Goal: Task Accomplishment & Management: Manage account settings

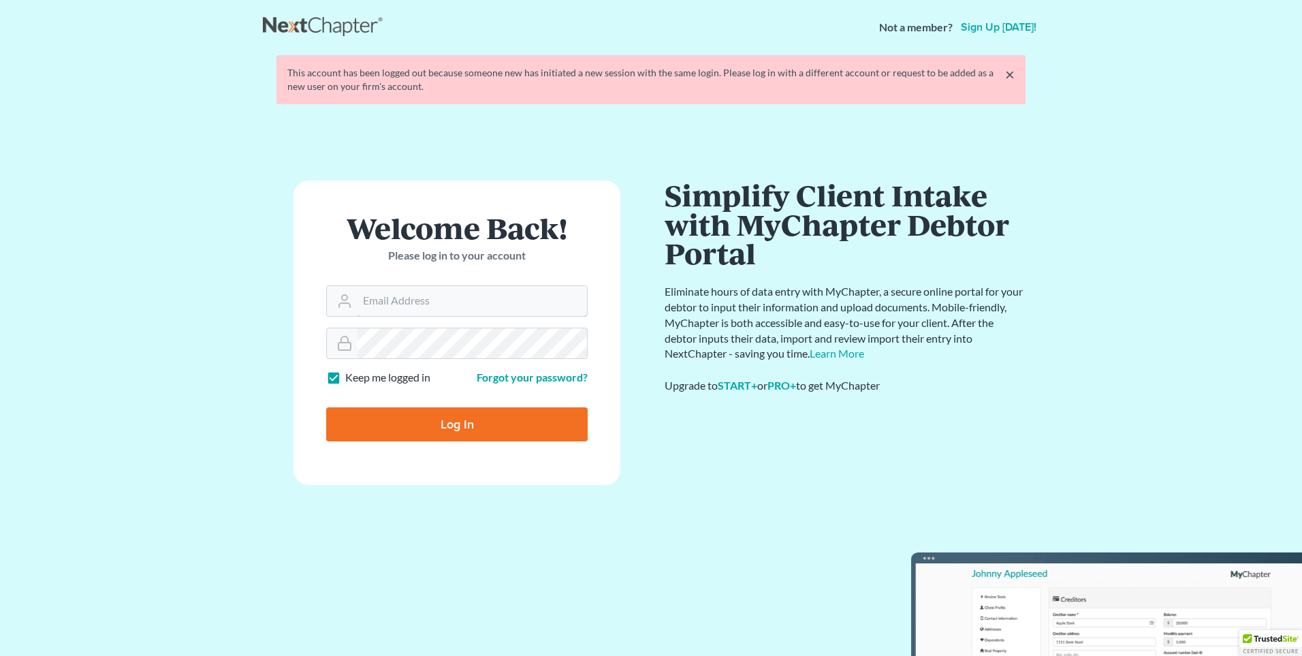
type input "[PERSON_NAME][EMAIL_ADDRESS][DOMAIN_NAME]"
click at [431, 419] on input "Log In" at bounding box center [457, 424] width 262 height 34
type input "Thinking..."
type input "[PERSON_NAME][EMAIL_ADDRESS][DOMAIN_NAME]"
click at [434, 431] on input "Log In" at bounding box center [457, 424] width 262 height 34
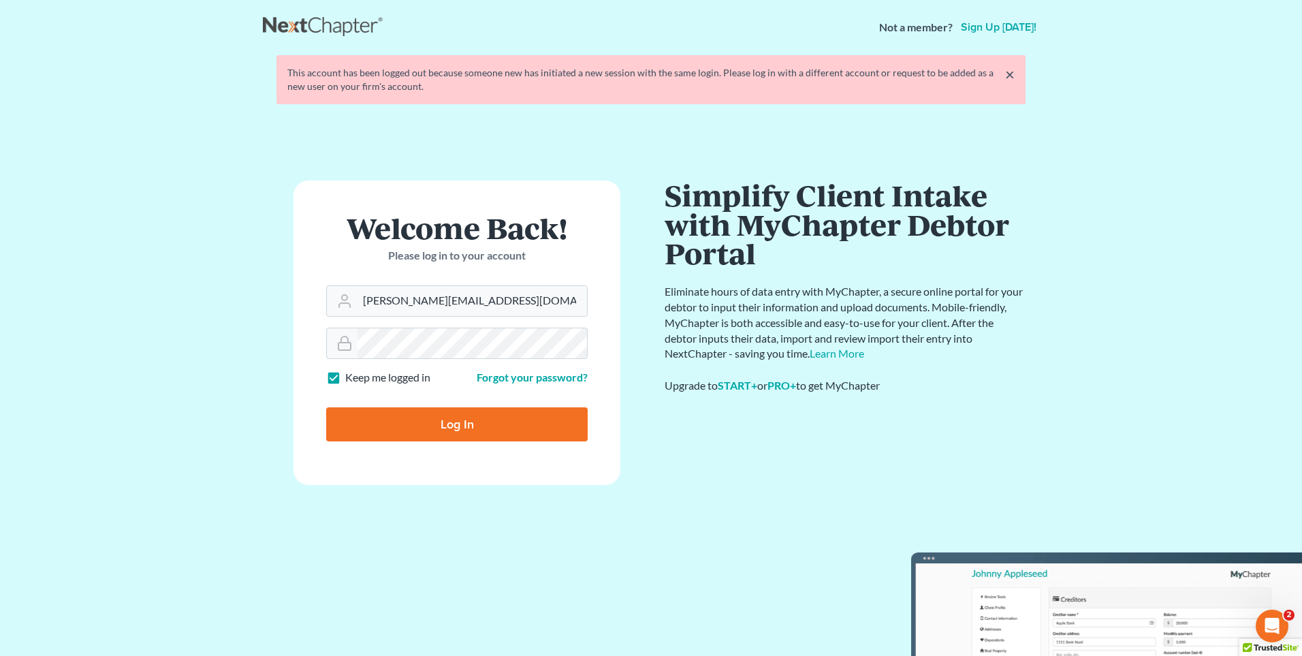
type input "Thinking..."
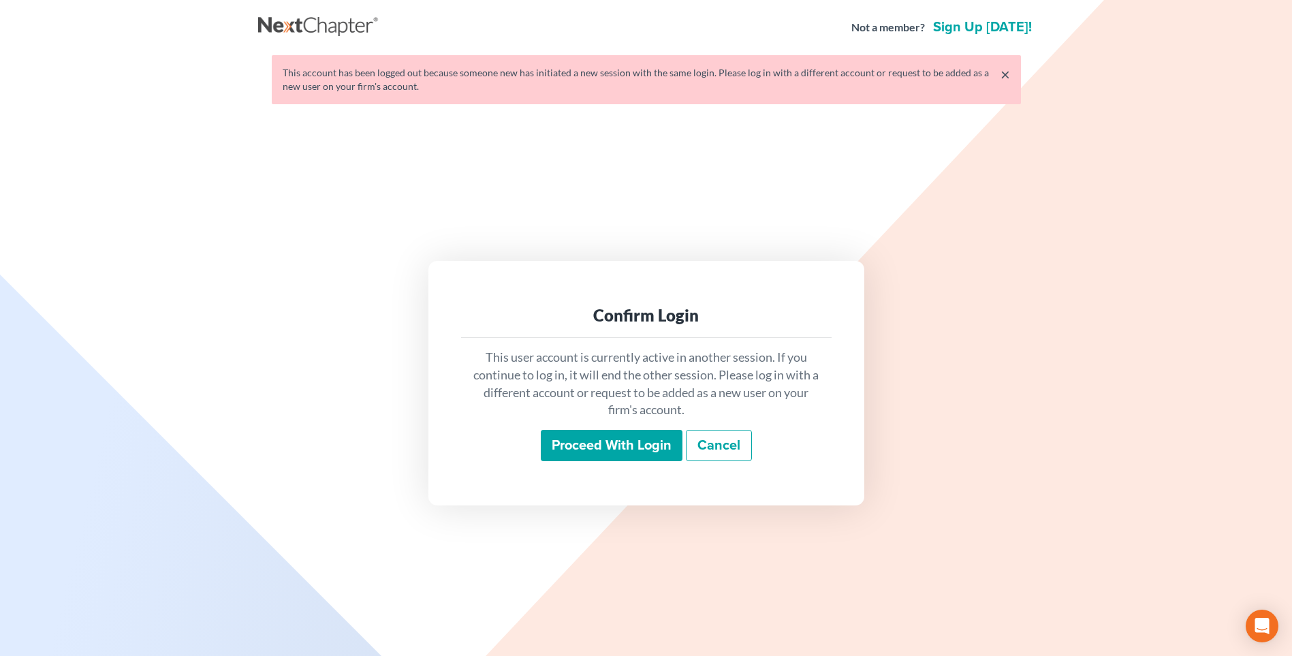
click at [588, 454] on input "Proceed with login" at bounding box center [612, 445] width 142 height 31
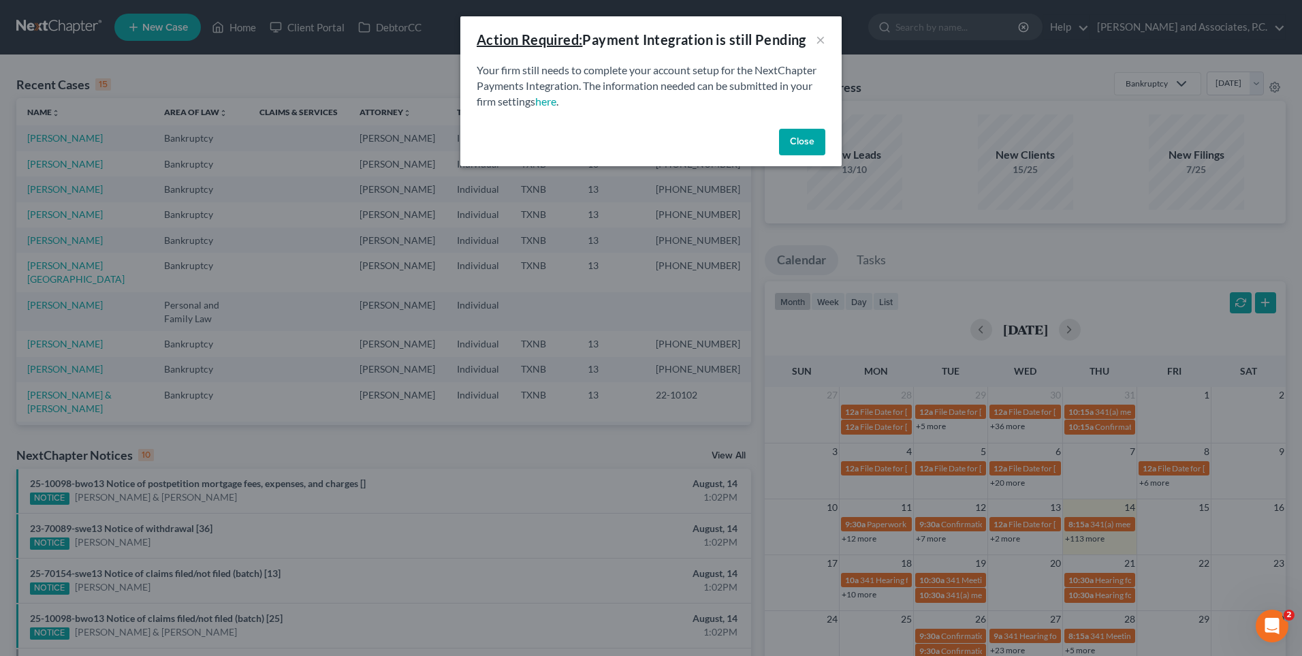
click at [789, 142] on button "Close" at bounding box center [802, 142] width 46 height 27
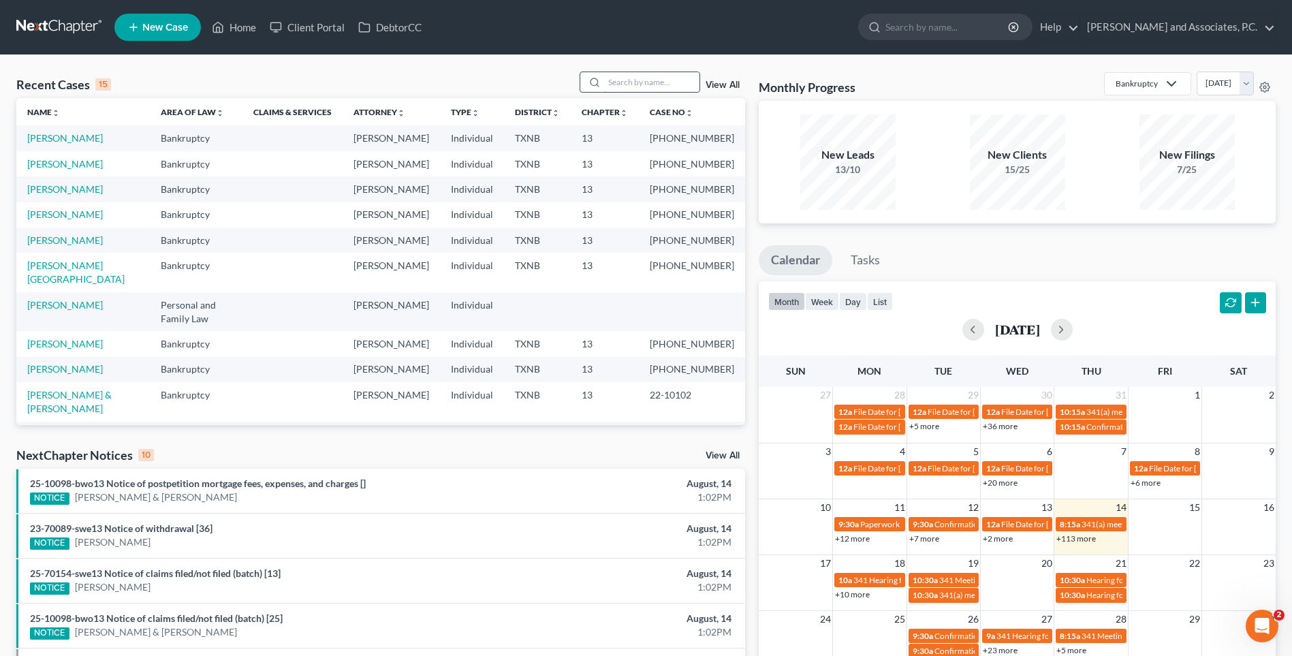
click at [636, 86] on input "search" at bounding box center [651, 82] width 95 height 20
type input "campio"
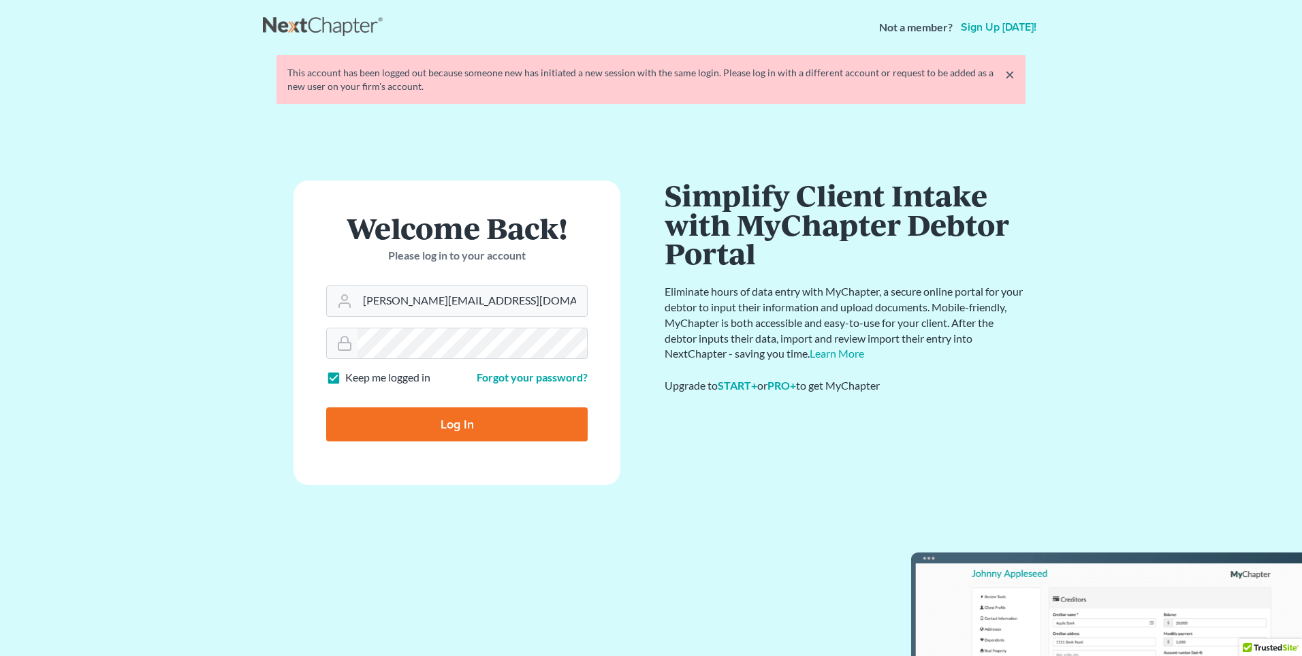
click at [470, 433] on input "Log In" at bounding box center [457, 424] width 262 height 34
type input "Thinking..."
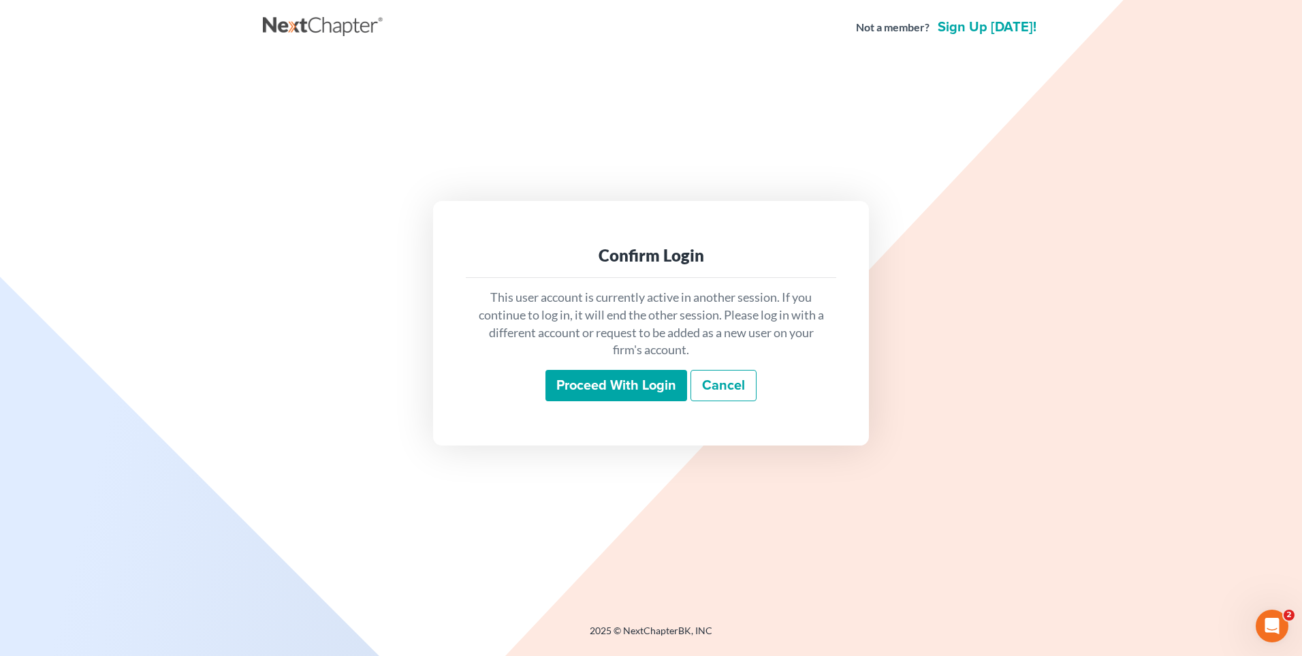
click at [582, 381] on input "Proceed with login" at bounding box center [617, 385] width 142 height 31
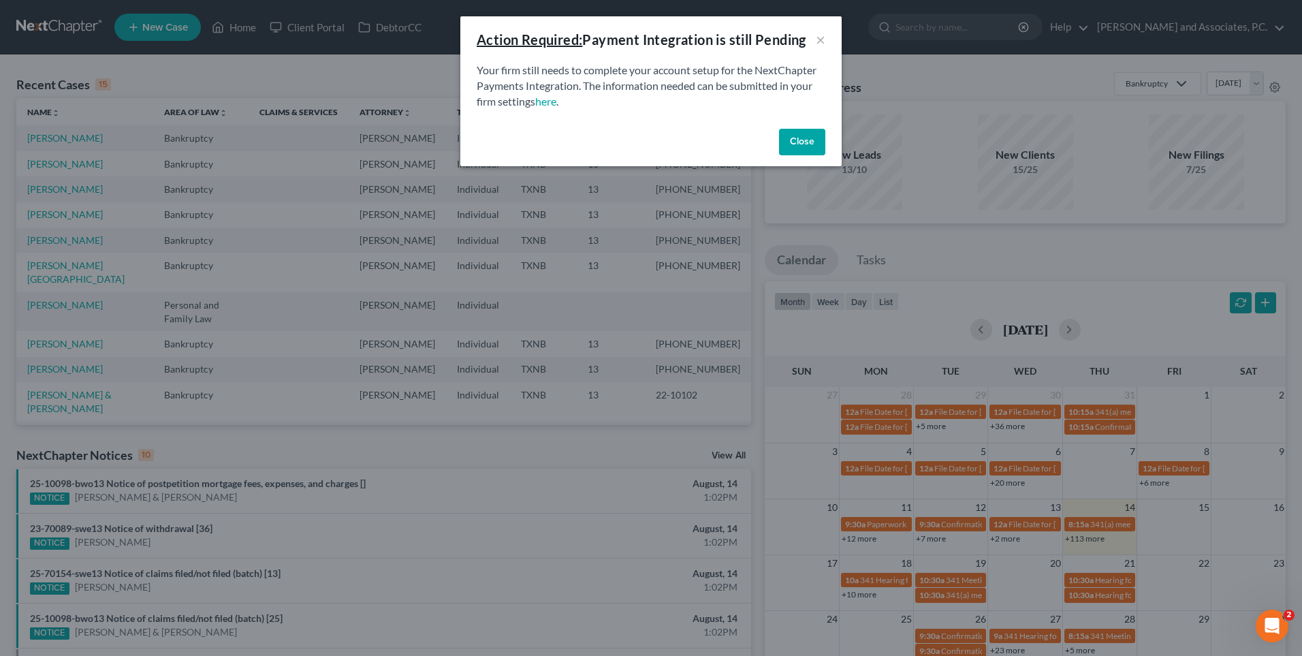
click at [797, 140] on button "Close" at bounding box center [802, 142] width 46 height 27
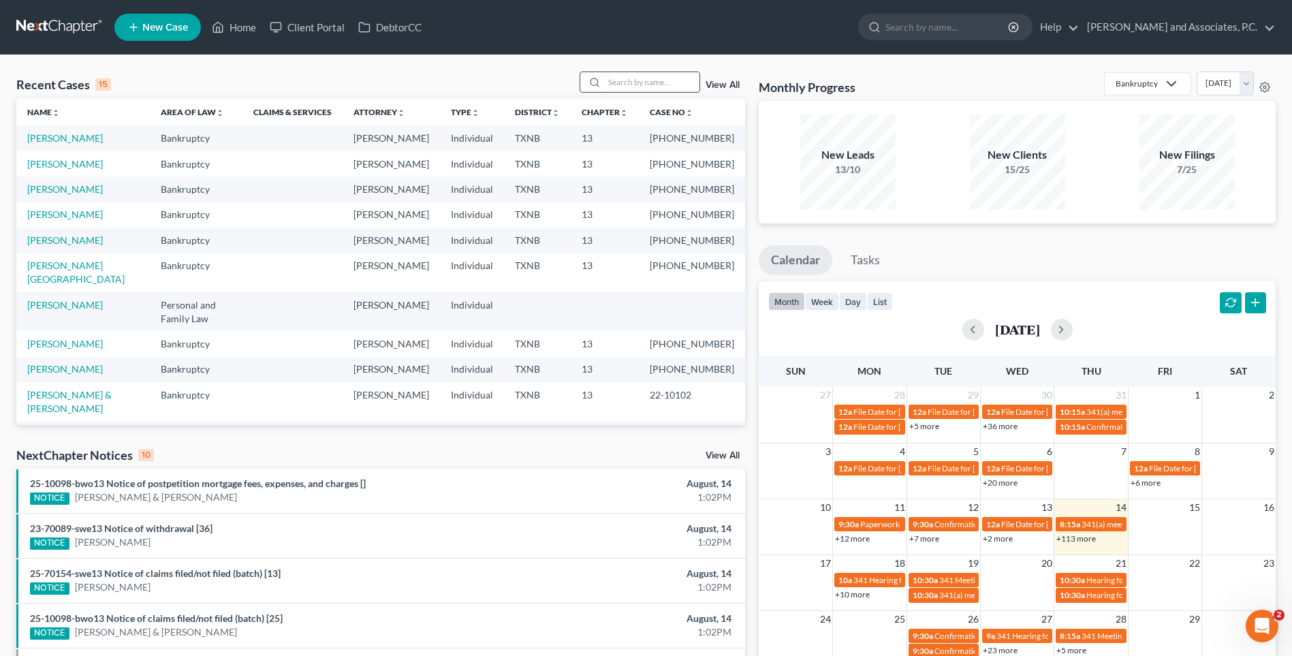
click at [640, 87] on input "search" at bounding box center [651, 82] width 95 height 20
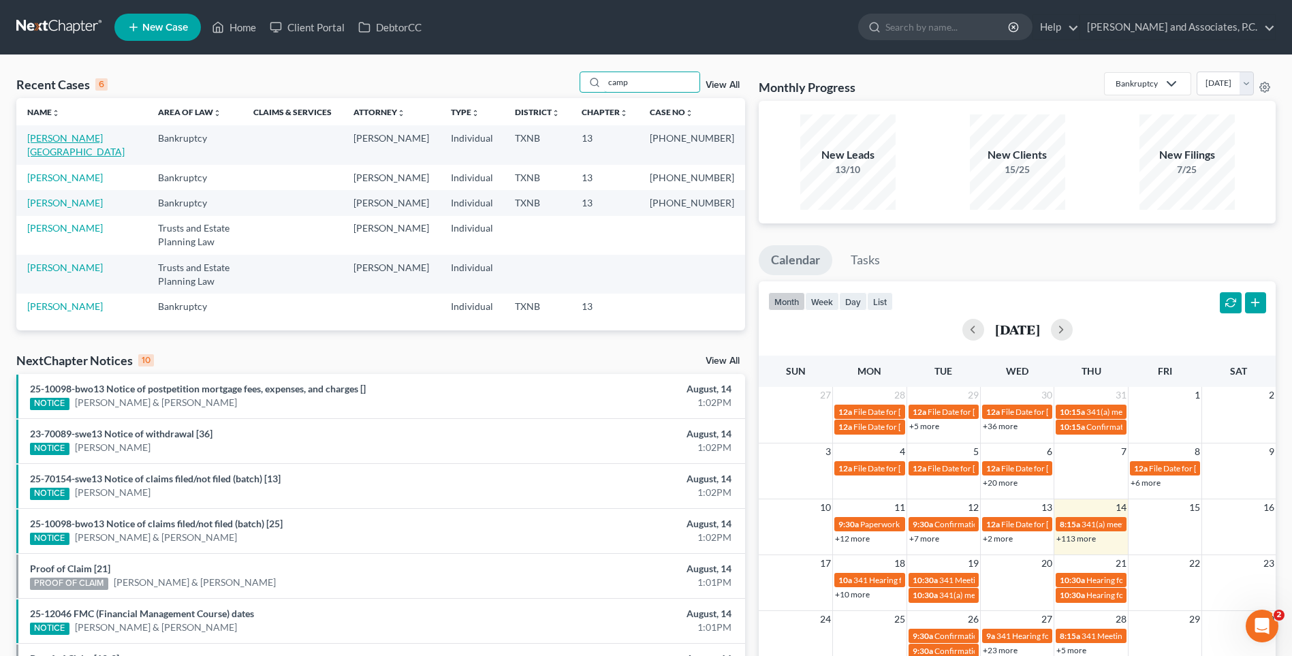
type input "camp"
click at [54, 136] on link "[PERSON_NAME][GEOGRAPHIC_DATA]" at bounding box center [75, 144] width 97 height 25
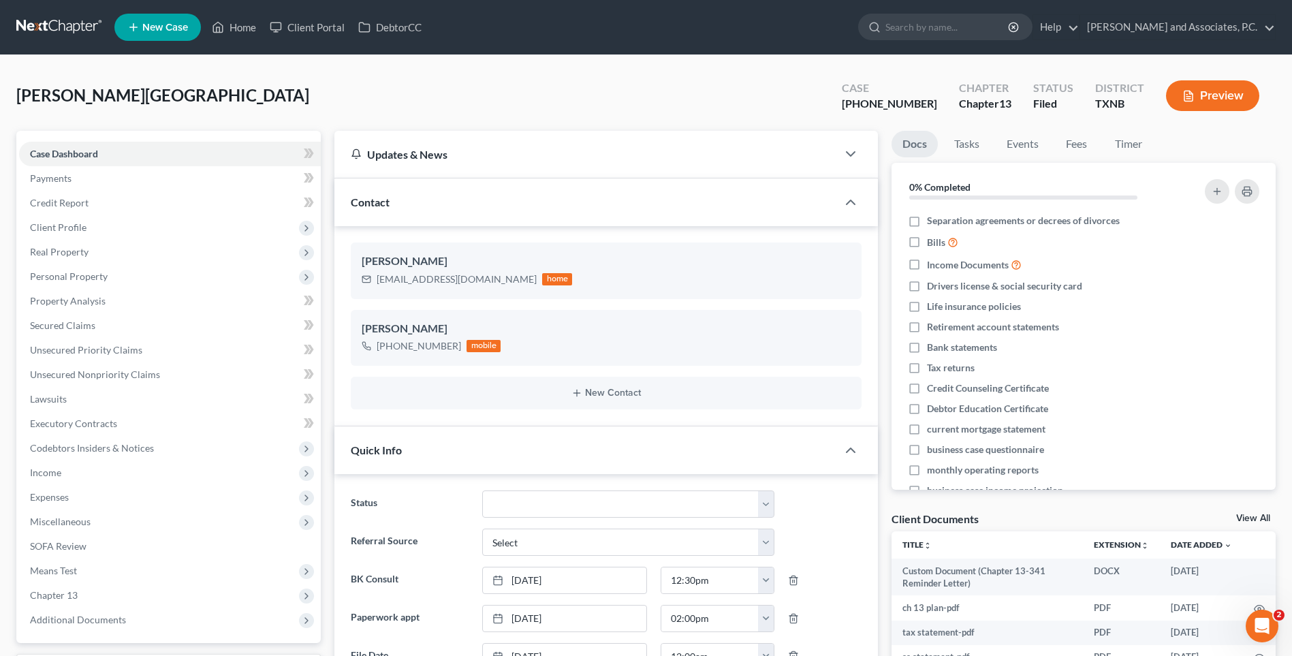
scroll to position [318, 0]
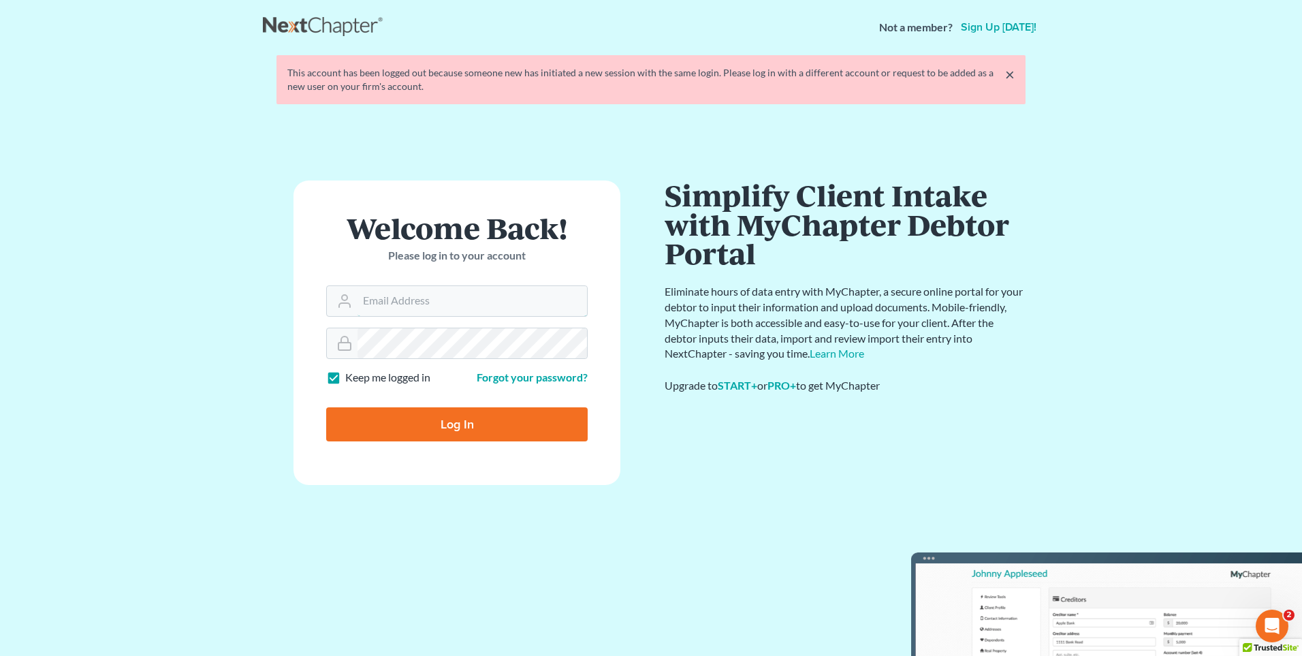
type input "[PERSON_NAME][EMAIL_ADDRESS][DOMAIN_NAME]"
click at [382, 437] on input "Log In" at bounding box center [457, 424] width 262 height 34
type input "Thinking..."
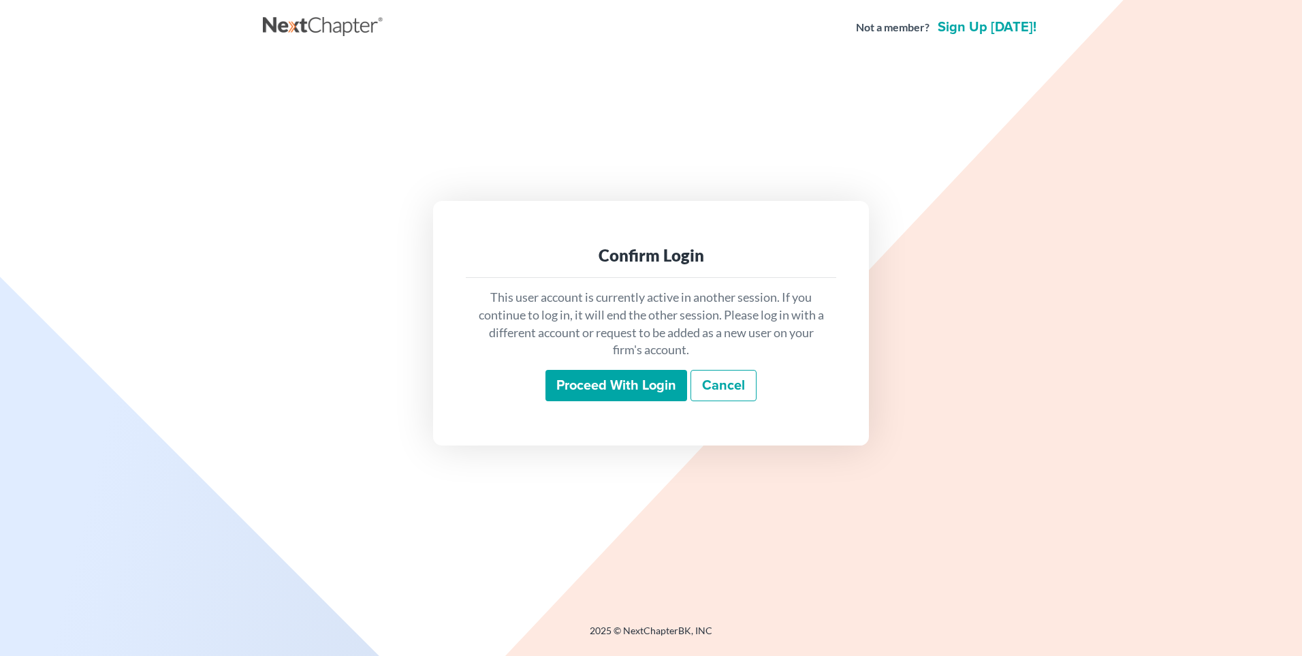
click at [617, 390] on input "Proceed with login" at bounding box center [617, 385] width 142 height 31
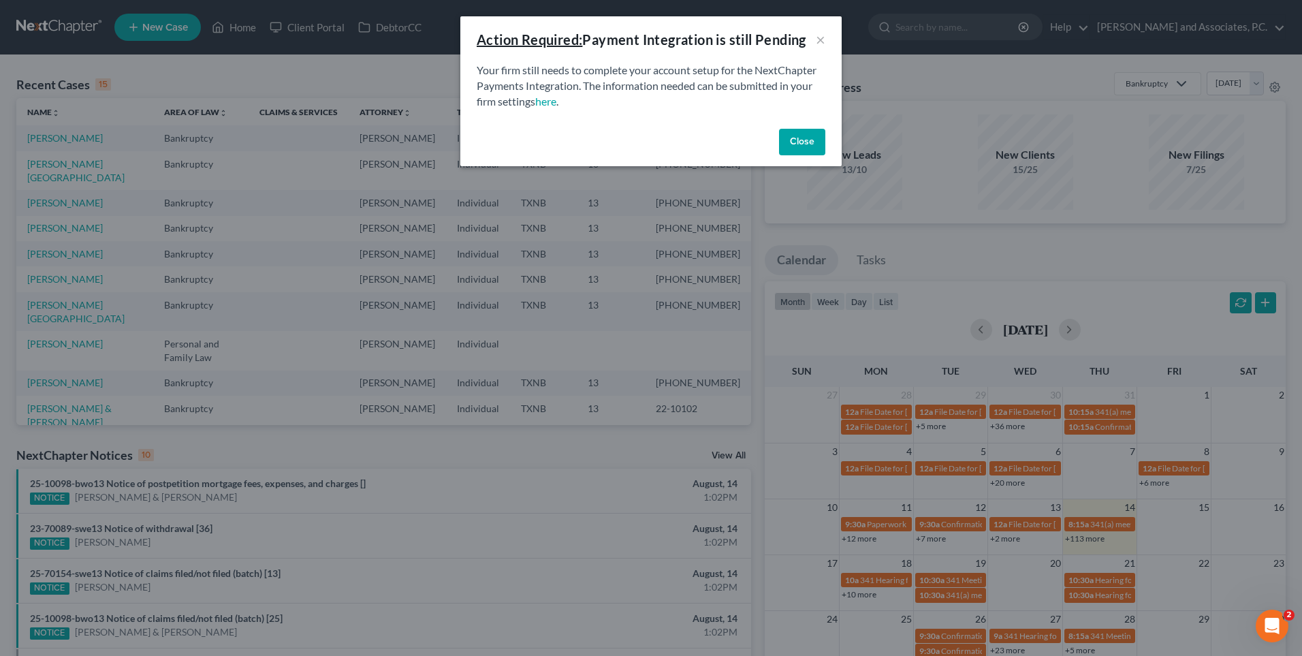
click at [804, 147] on button "Close" at bounding box center [802, 142] width 46 height 27
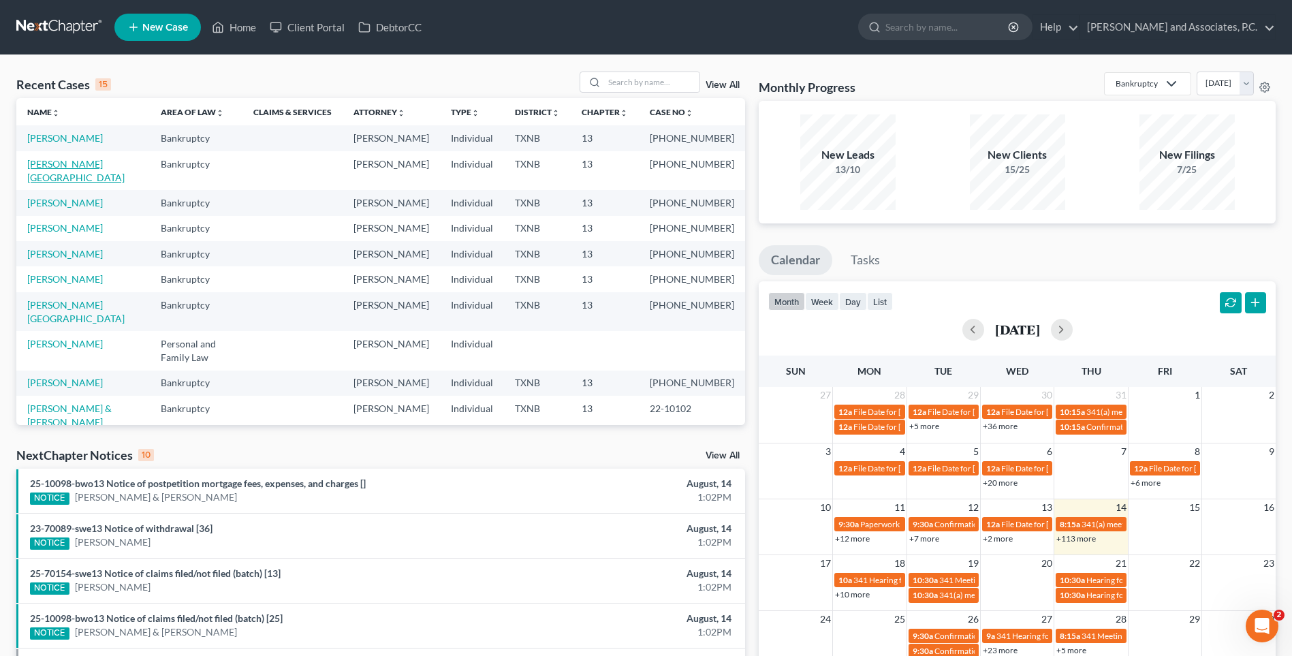
click at [84, 163] on link "Campion, Ashlee" at bounding box center [75, 170] width 97 height 25
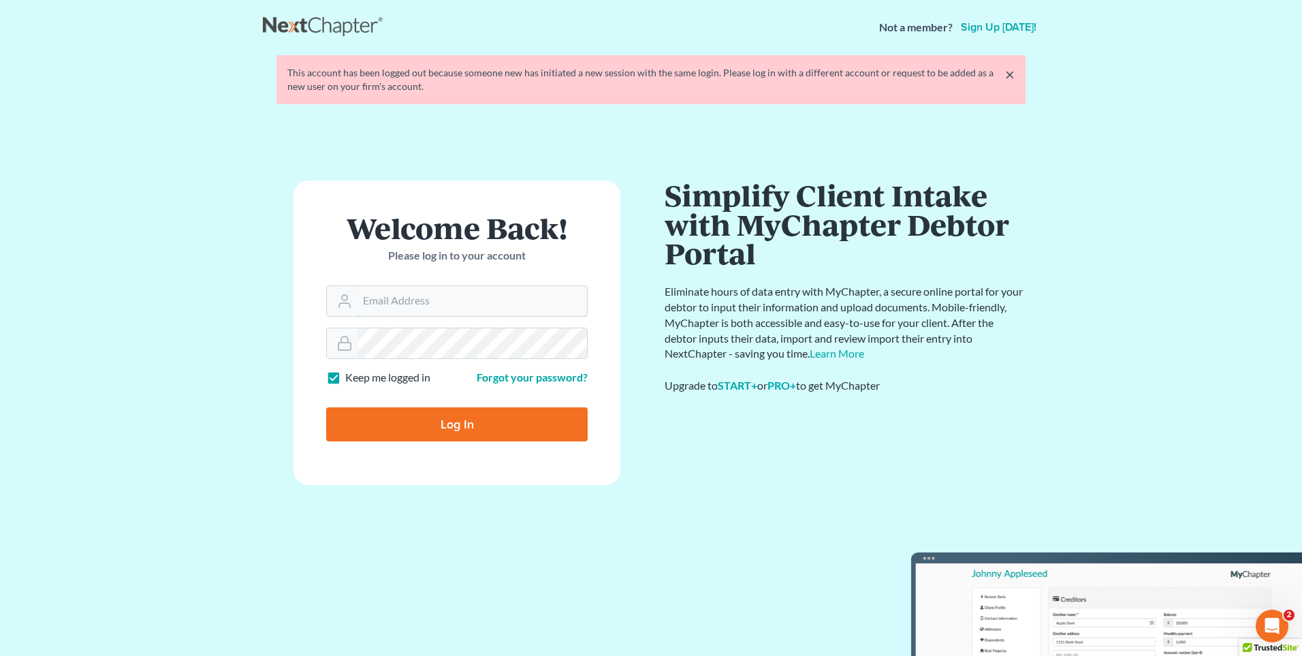
type input "amy@montejwhite.com"
click at [411, 436] on input "Log In" at bounding box center [457, 424] width 262 height 34
type input "Thinking..."
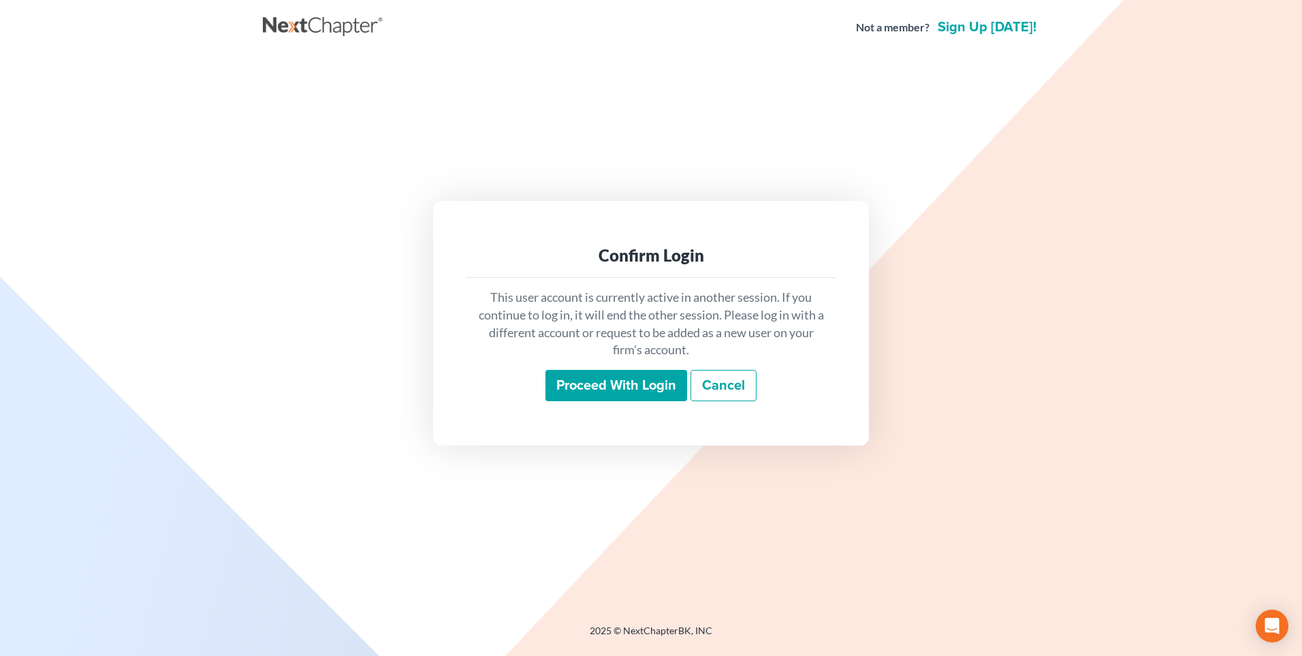
click at [610, 390] on input "Proceed with login" at bounding box center [617, 385] width 142 height 31
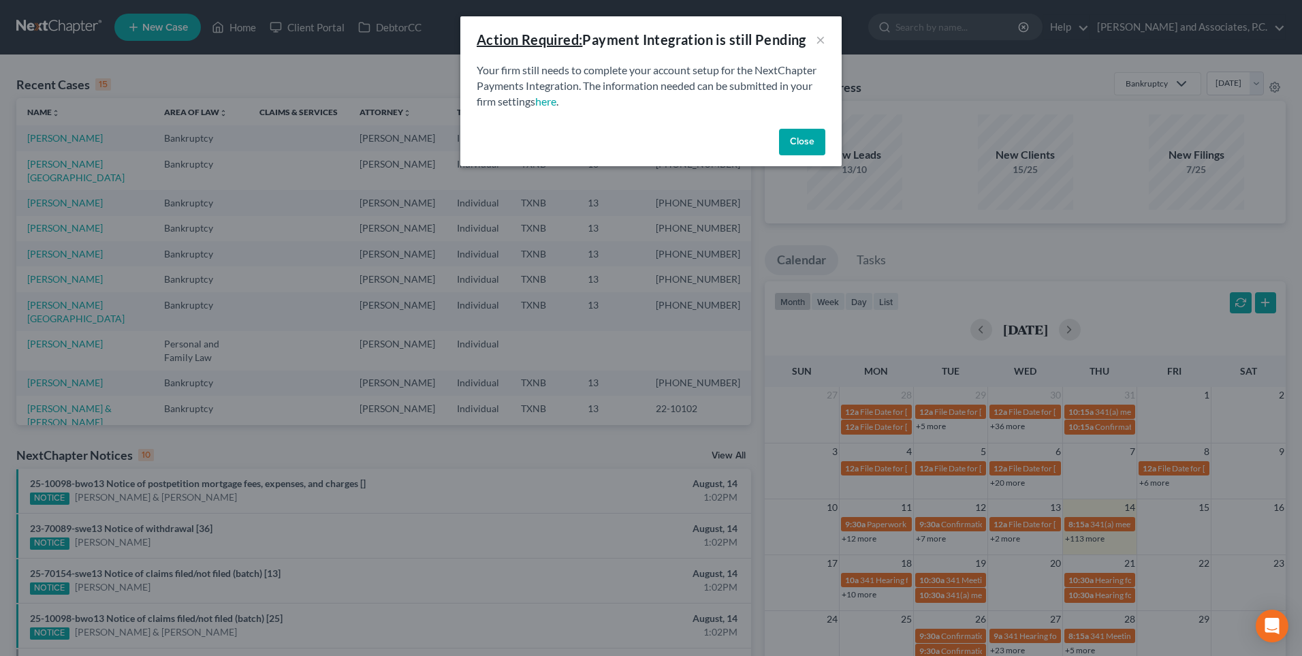
click at [808, 148] on button "Close" at bounding box center [802, 142] width 46 height 27
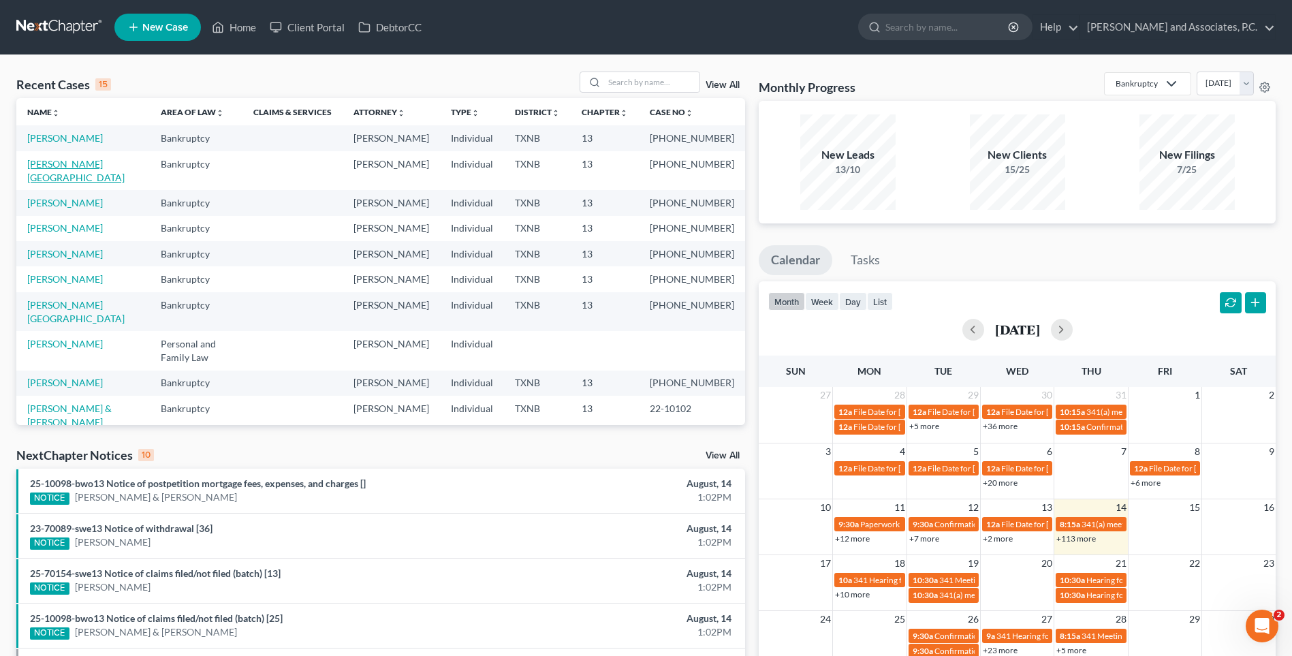
click at [86, 167] on link "Campion, Ashlee" at bounding box center [75, 170] width 97 height 25
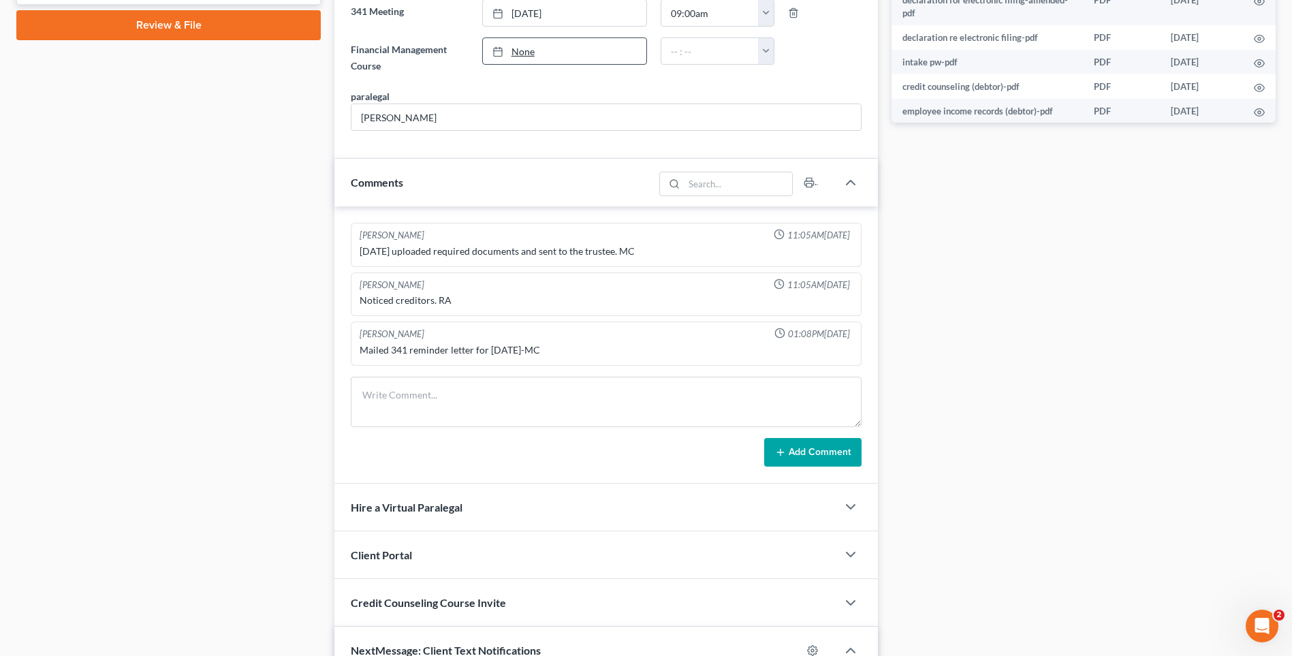
scroll to position [318, 0]
click at [385, 409] on textarea at bounding box center [606, 402] width 511 height 50
type textarea "Set up file. Mailed copy of petition to the client. RA"
click at [800, 456] on button "Add Comment" at bounding box center [812, 452] width 97 height 29
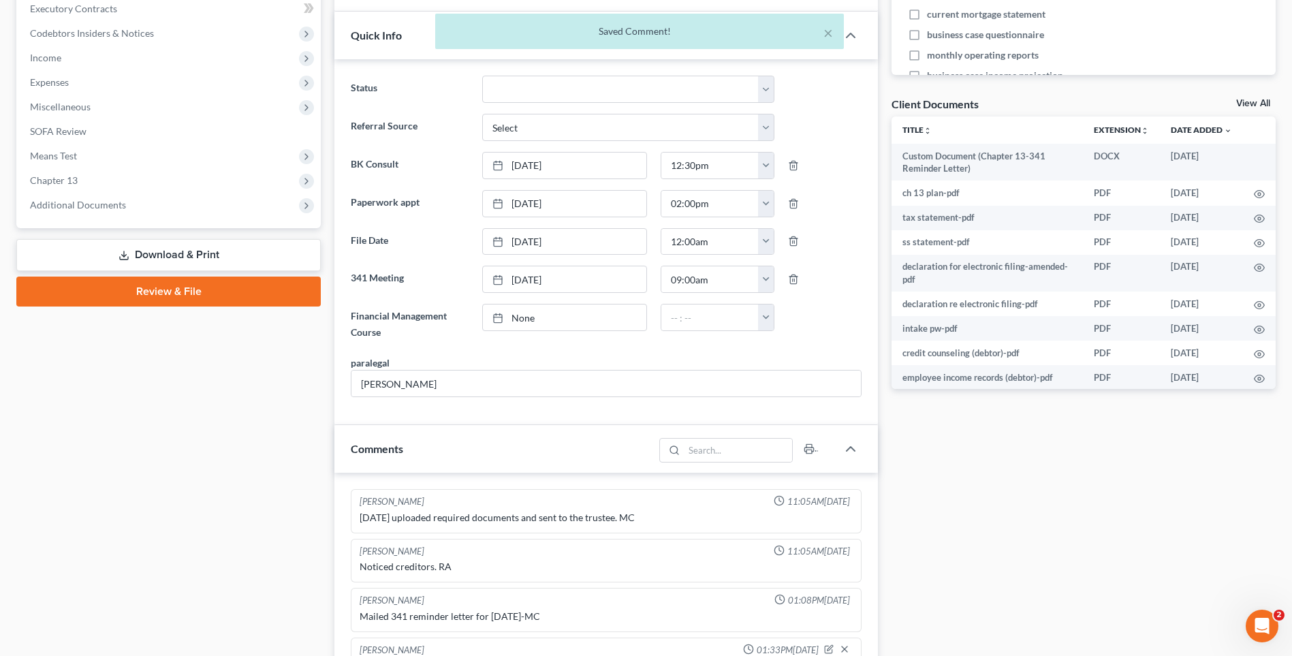
scroll to position [409, 0]
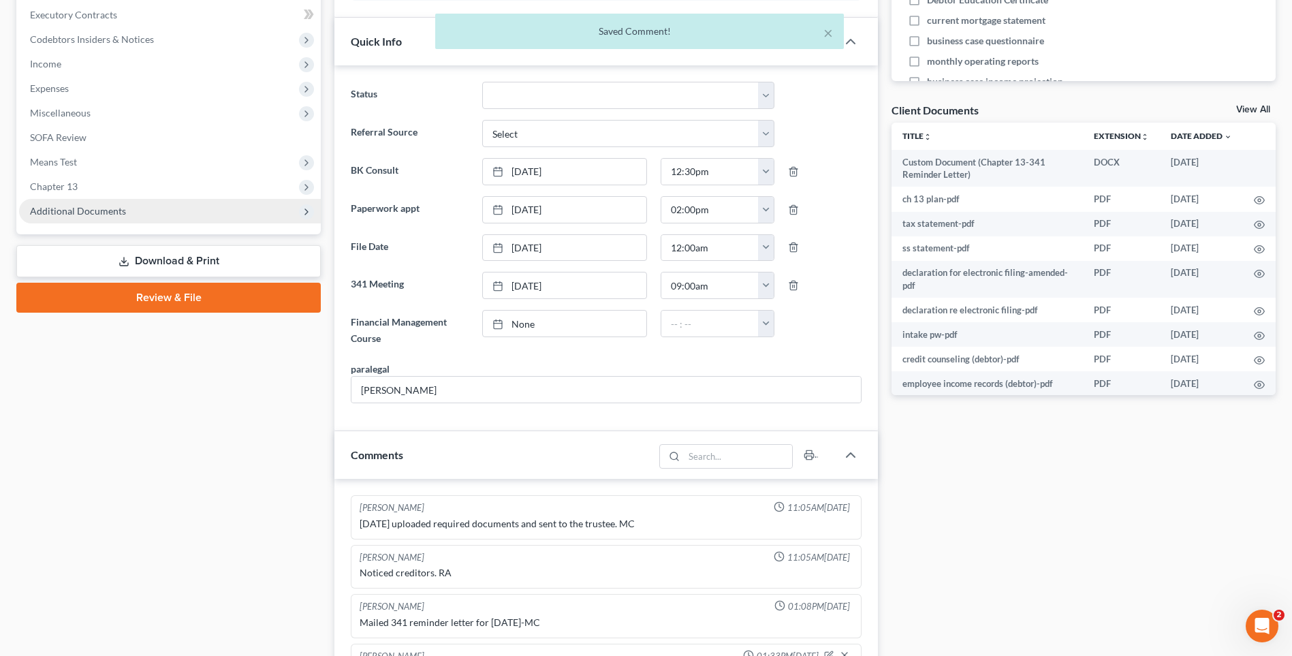
click at [91, 210] on span "Additional Documents" at bounding box center [78, 211] width 96 height 12
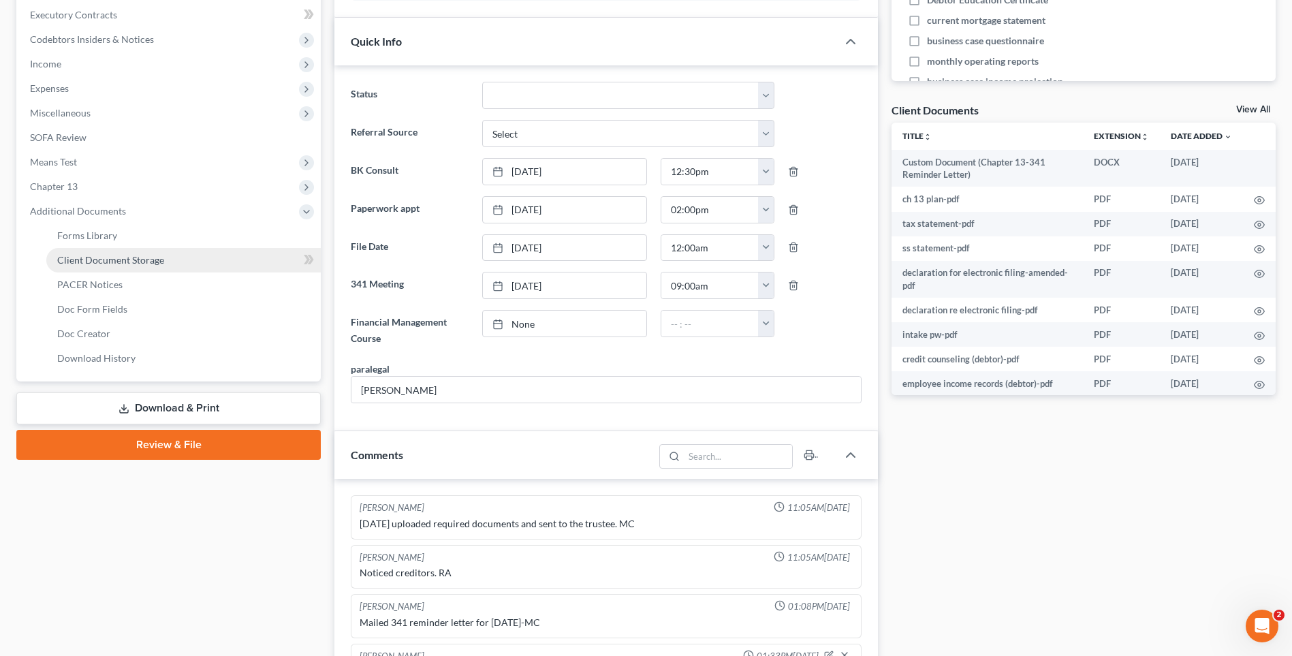
click at [90, 256] on span "Client Document Storage" at bounding box center [110, 260] width 107 height 12
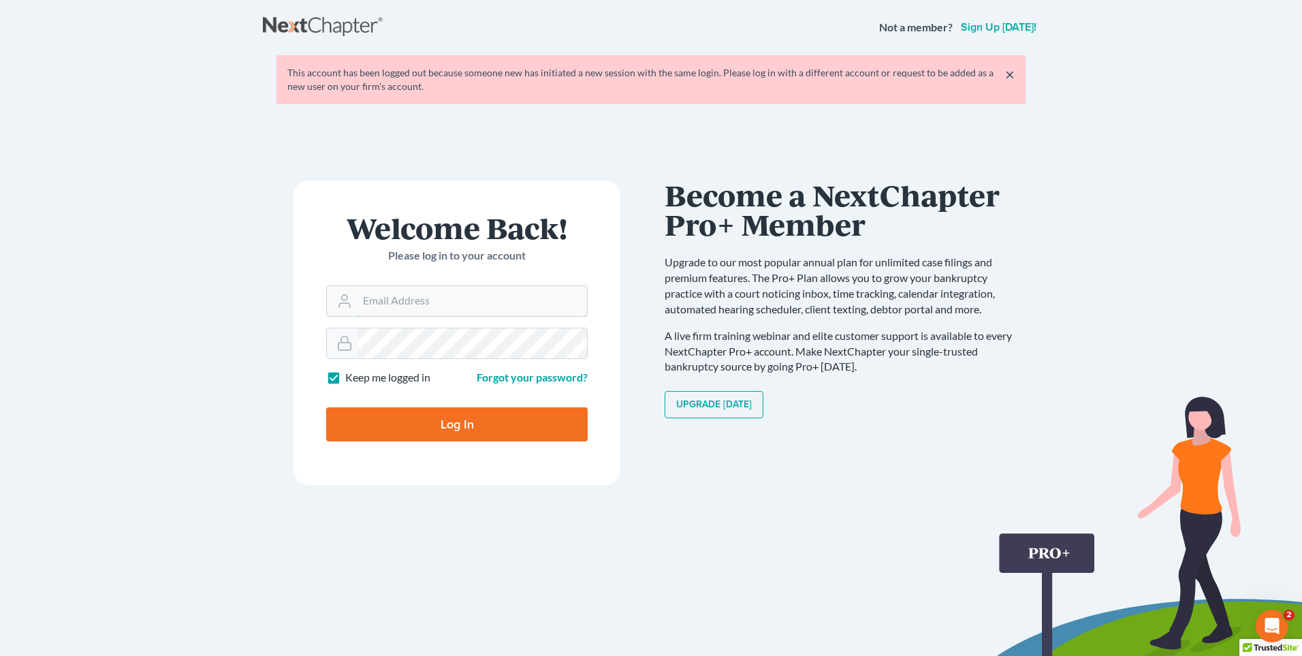
type input "[PERSON_NAME][EMAIL_ADDRESS][DOMAIN_NAME]"
click at [439, 428] on input "Log In" at bounding box center [457, 424] width 262 height 34
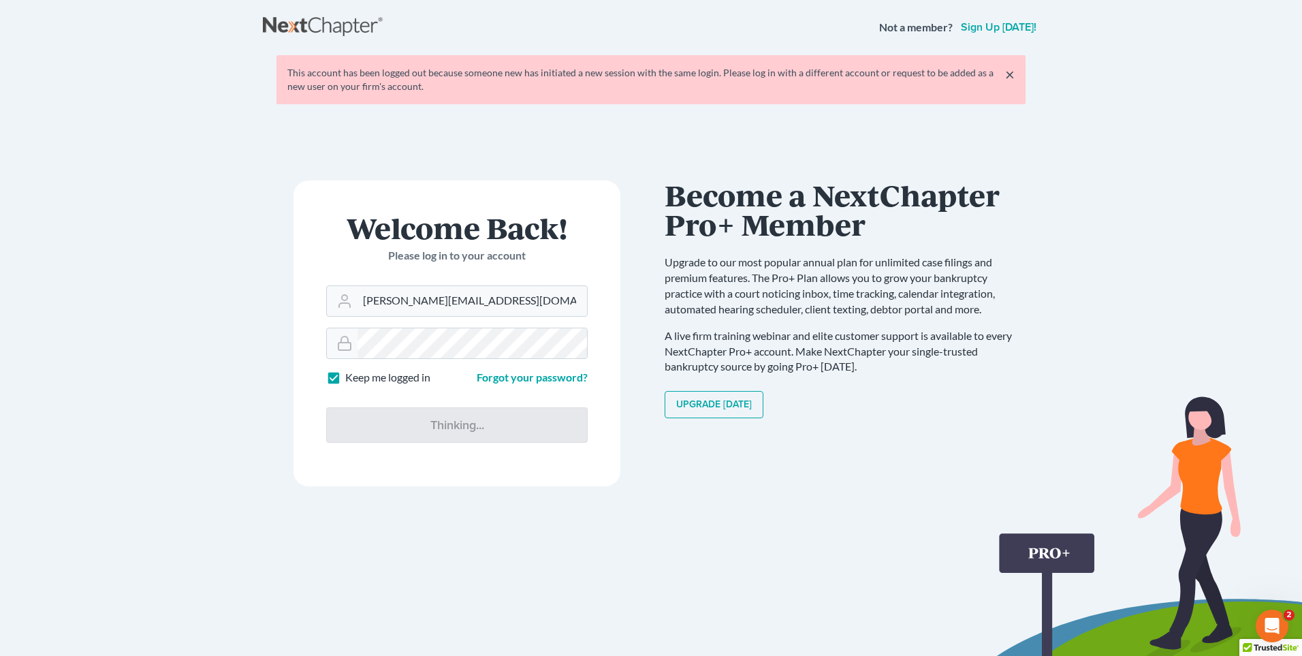
type input "Thinking..."
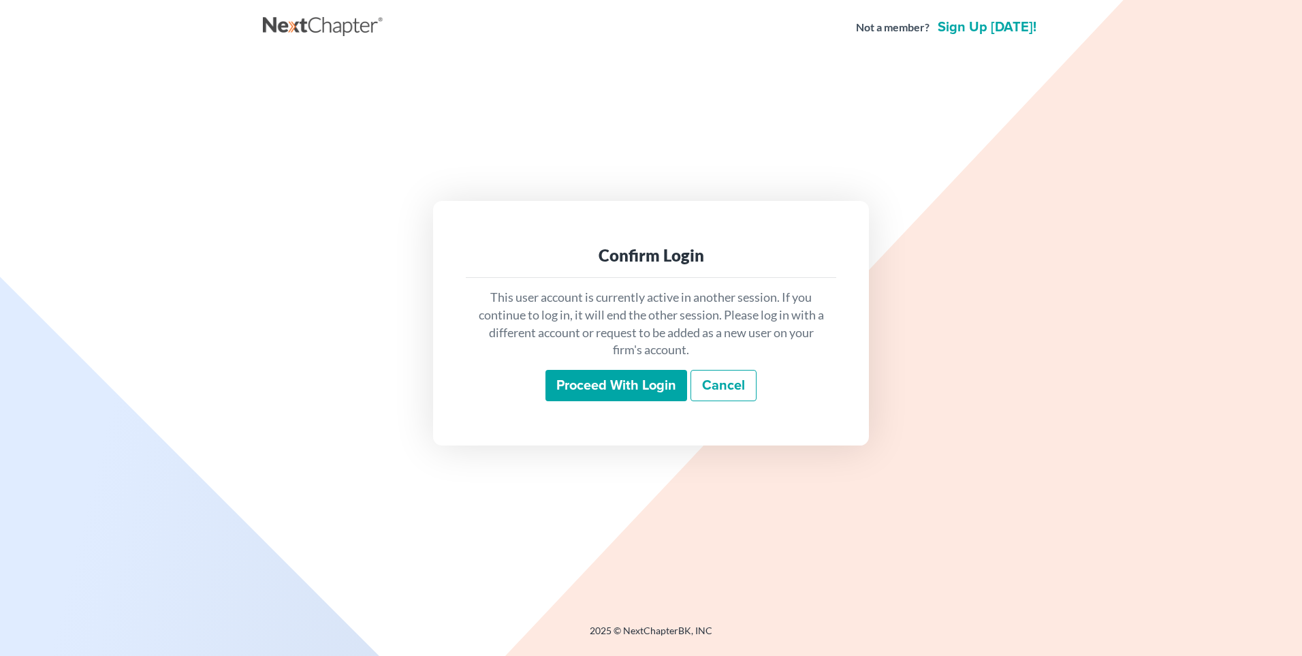
click at [571, 392] on input "Proceed with login" at bounding box center [617, 385] width 142 height 31
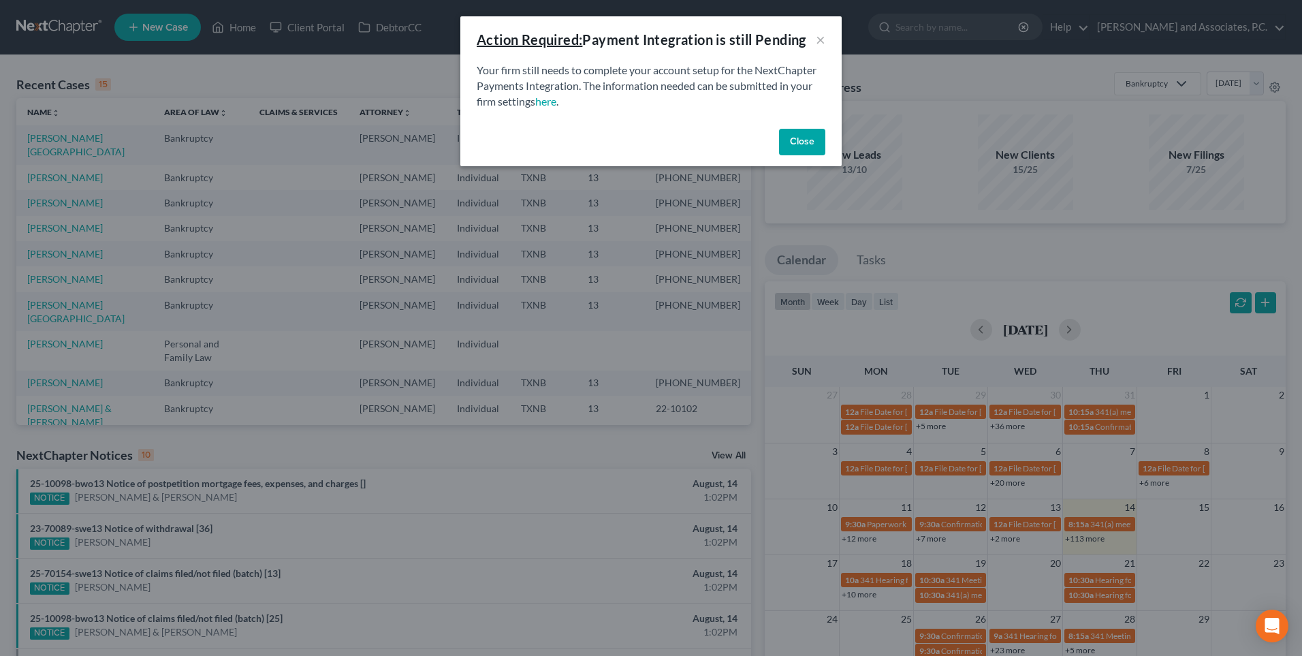
click at [798, 146] on button "Close" at bounding box center [802, 142] width 46 height 27
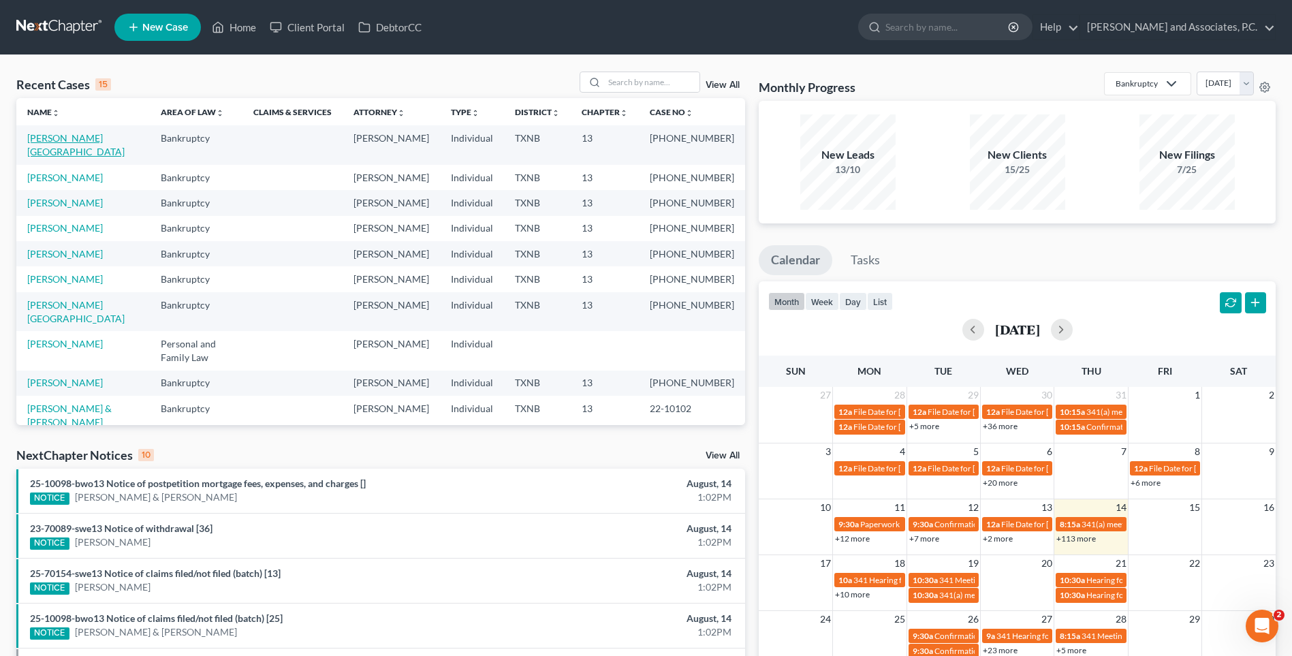
click at [86, 138] on link "Campion, Ashlee" at bounding box center [75, 144] width 97 height 25
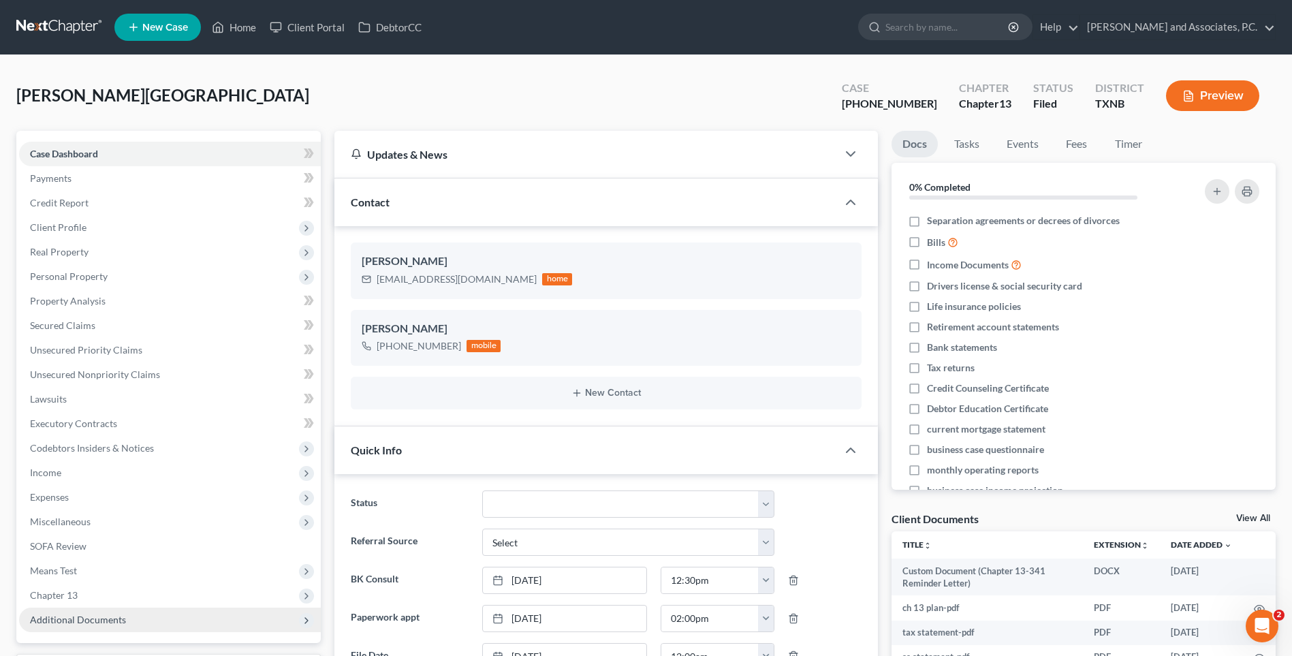
click at [81, 614] on span "Additional Documents" at bounding box center [78, 620] width 96 height 12
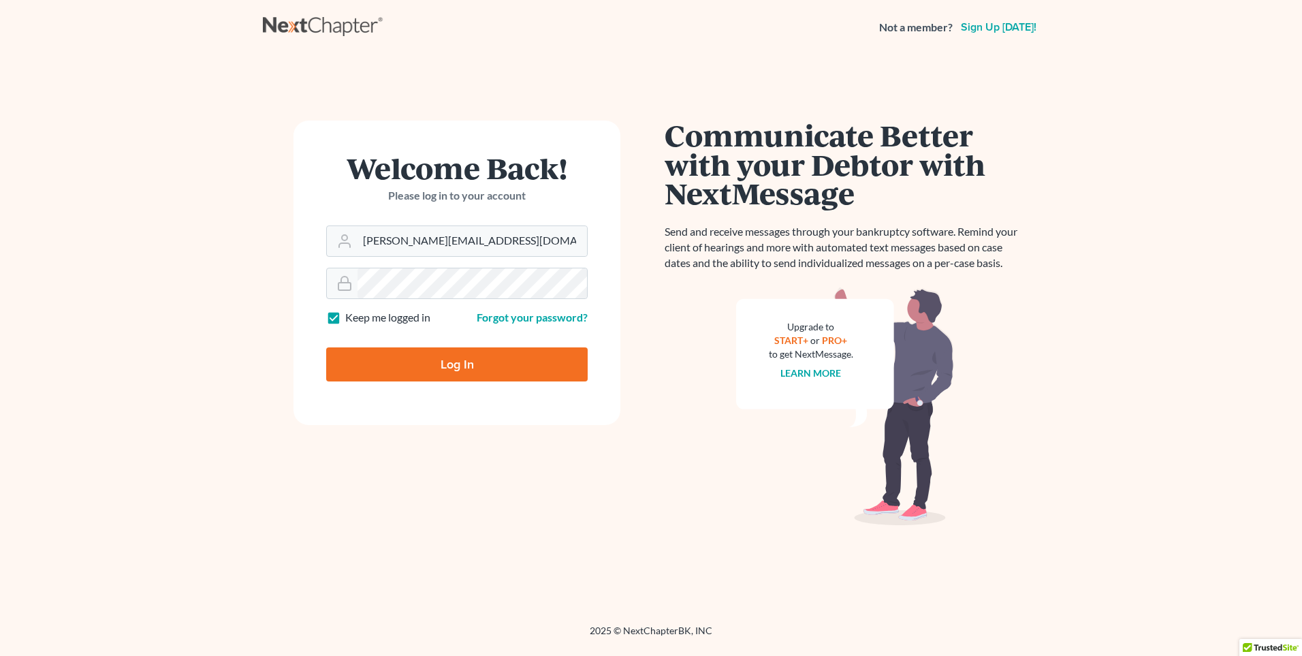
click at [405, 374] on input "Log In" at bounding box center [457, 364] width 262 height 34
type input "Thinking..."
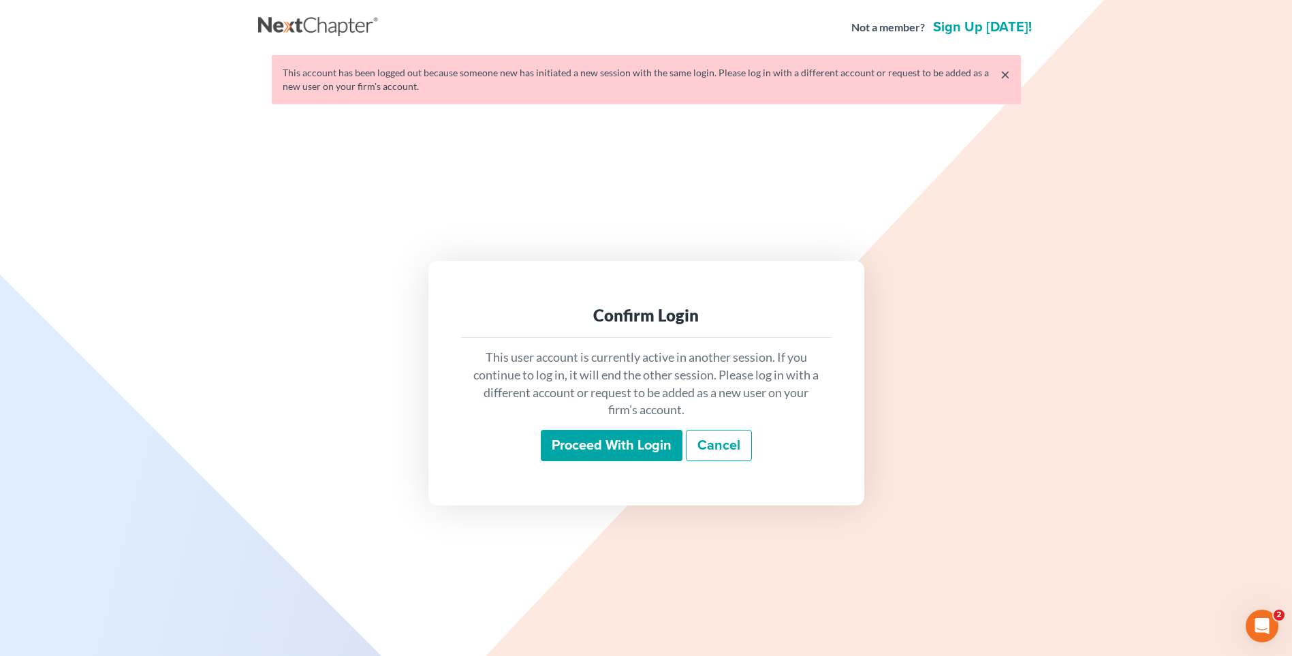
click at [626, 444] on input "Proceed with login" at bounding box center [612, 445] width 142 height 31
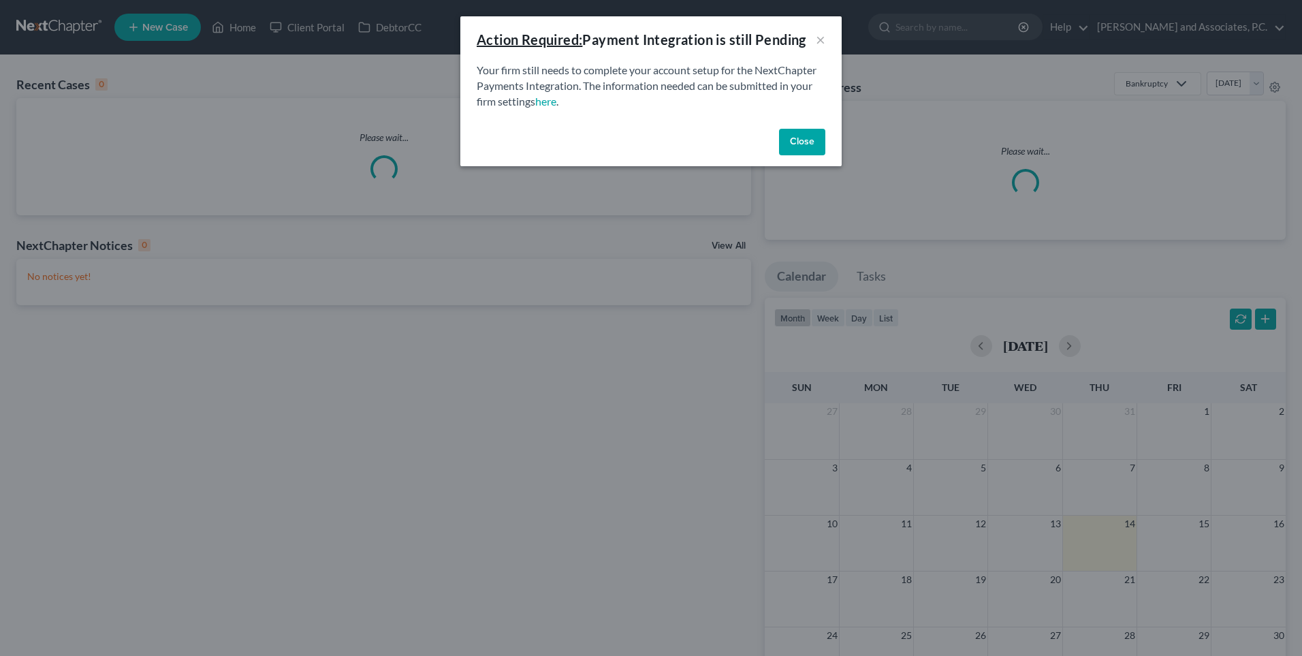
click at [794, 147] on button "Close" at bounding box center [802, 142] width 46 height 27
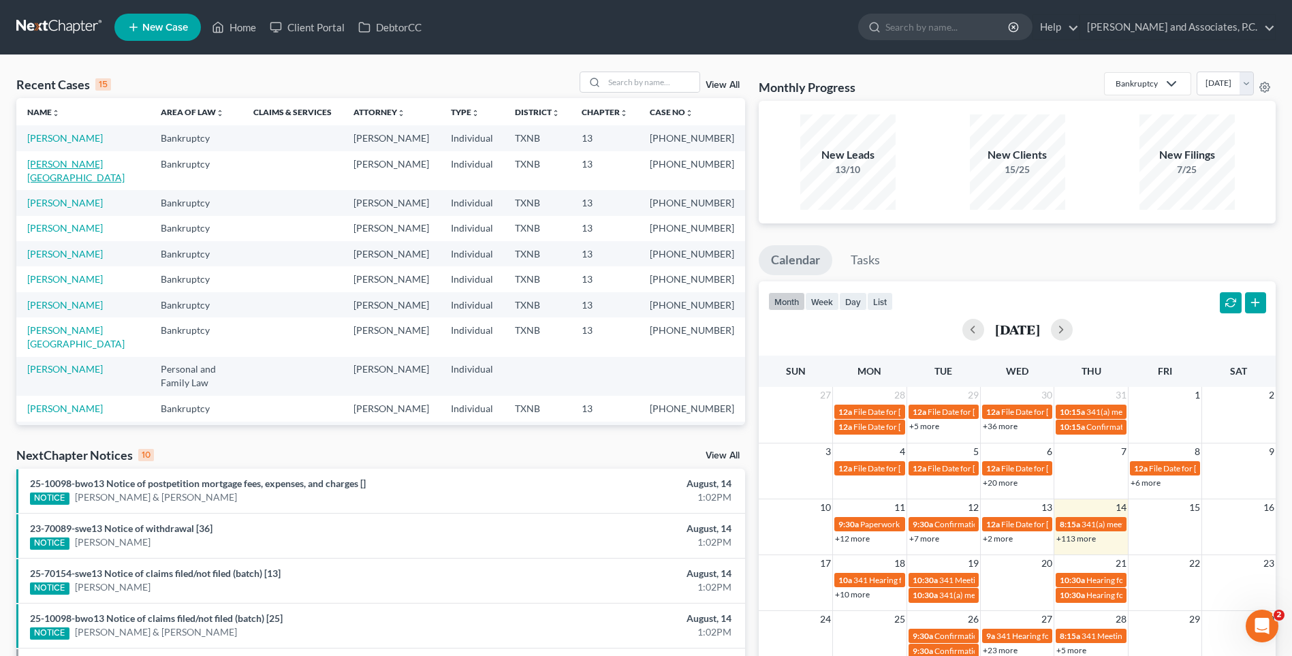
click at [80, 161] on link "Campion, Ashlee" at bounding box center [75, 170] width 97 height 25
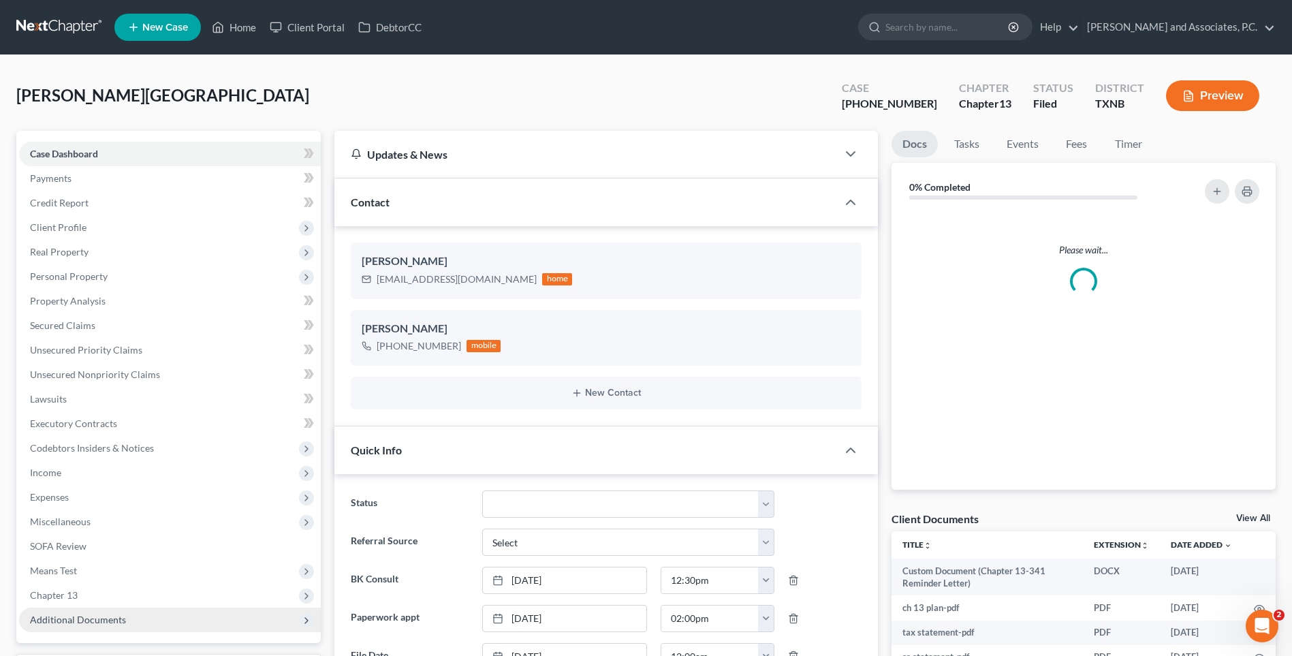
click at [65, 614] on span "Additional Documents" at bounding box center [78, 620] width 96 height 12
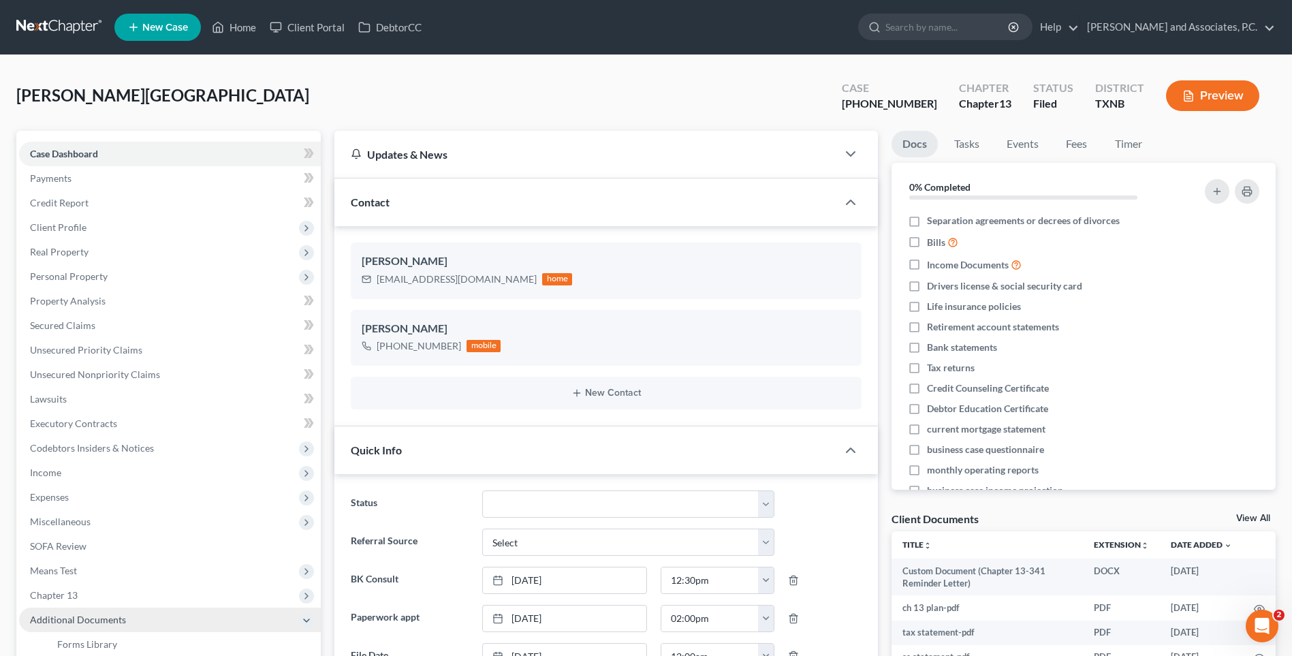
scroll to position [272, 0]
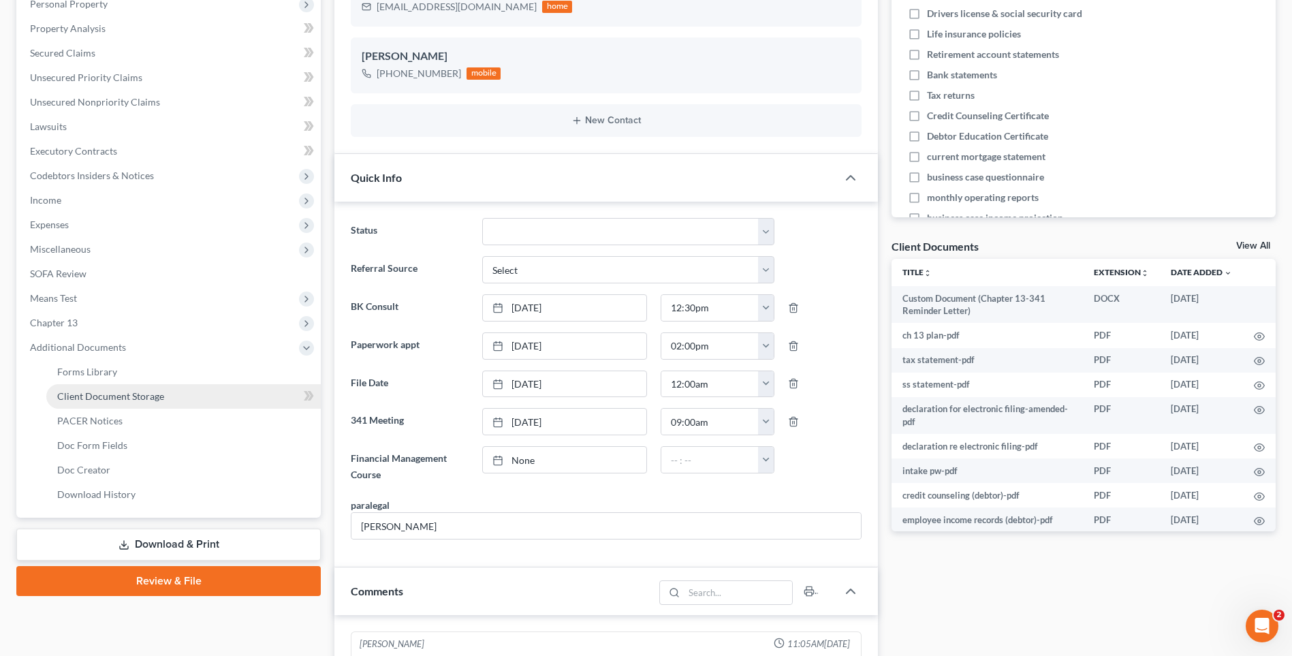
click at [65, 396] on span "Client Document Storage" at bounding box center [110, 396] width 107 height 12
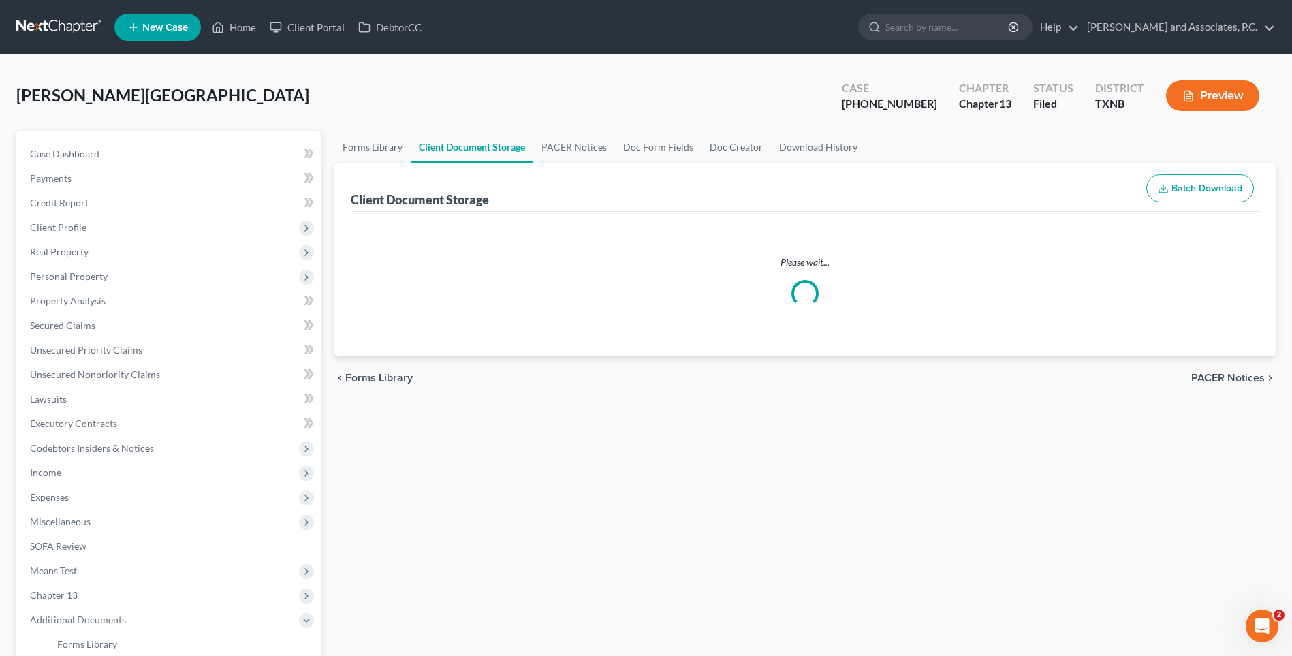
select select "21"
select select "18"
select select "10"
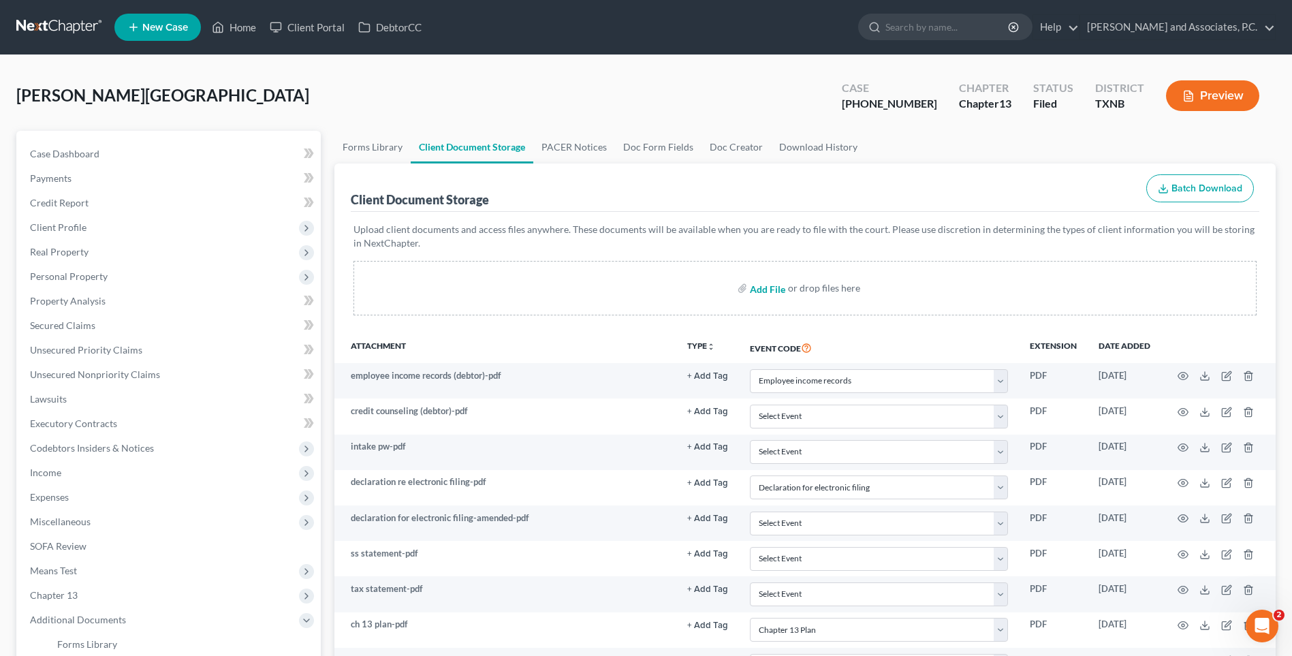
click at [759, 289] on input "file" at bounding box center [766, 288] width 33 height 25
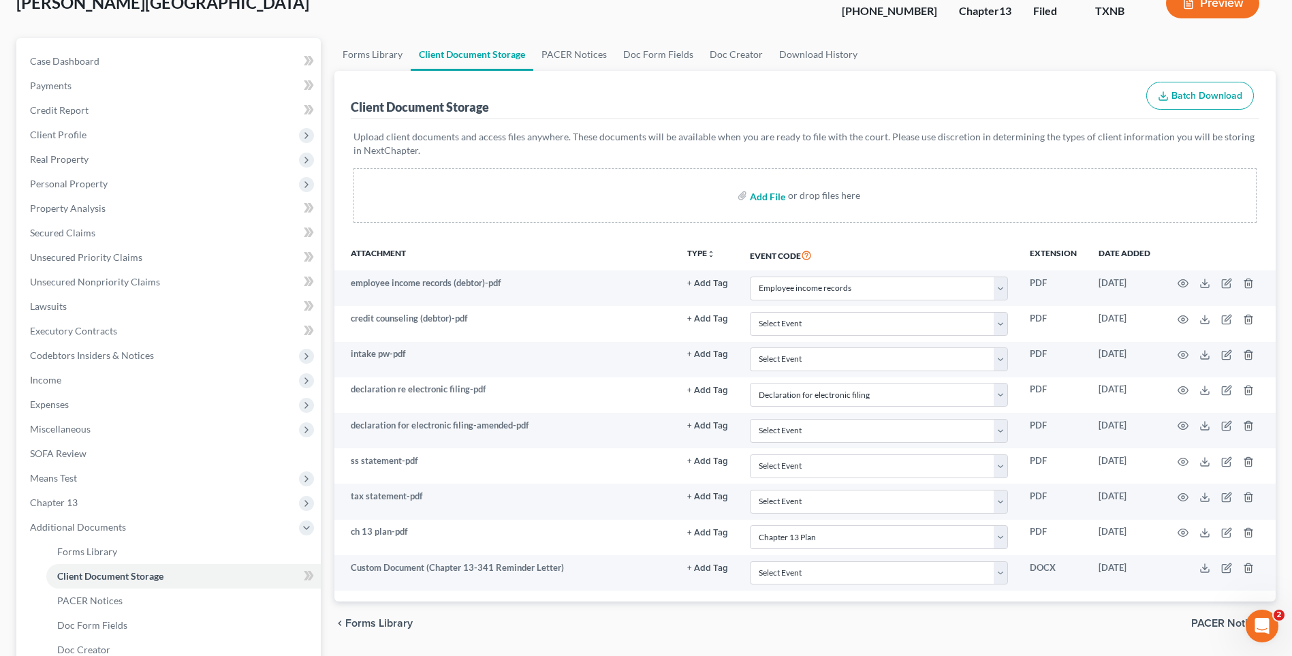
scroll to position [68, 0]
